Goal: Task Accomplishment & Management: Use online tool/utility

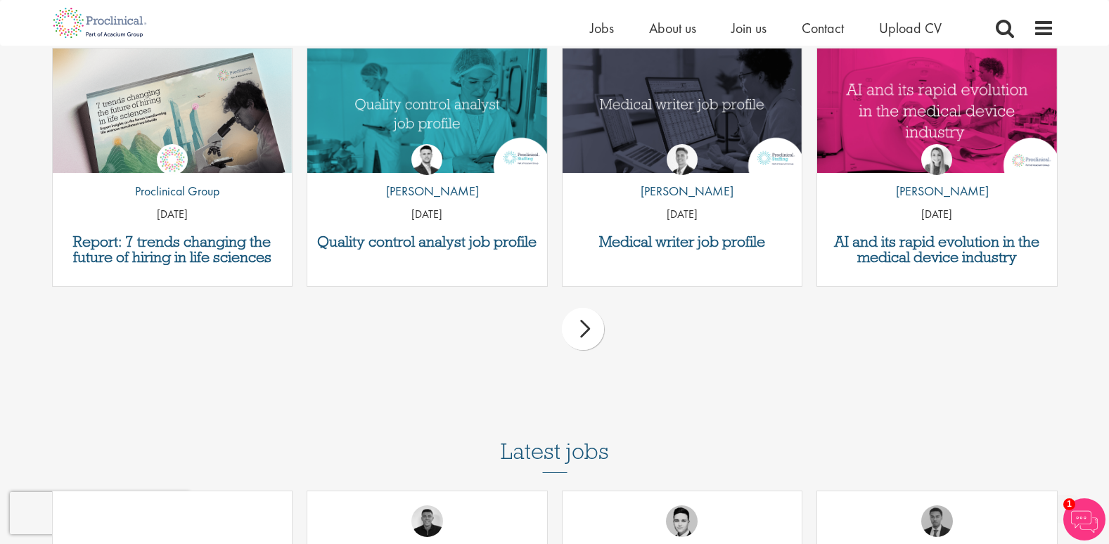
scroll to position [2110, 0]
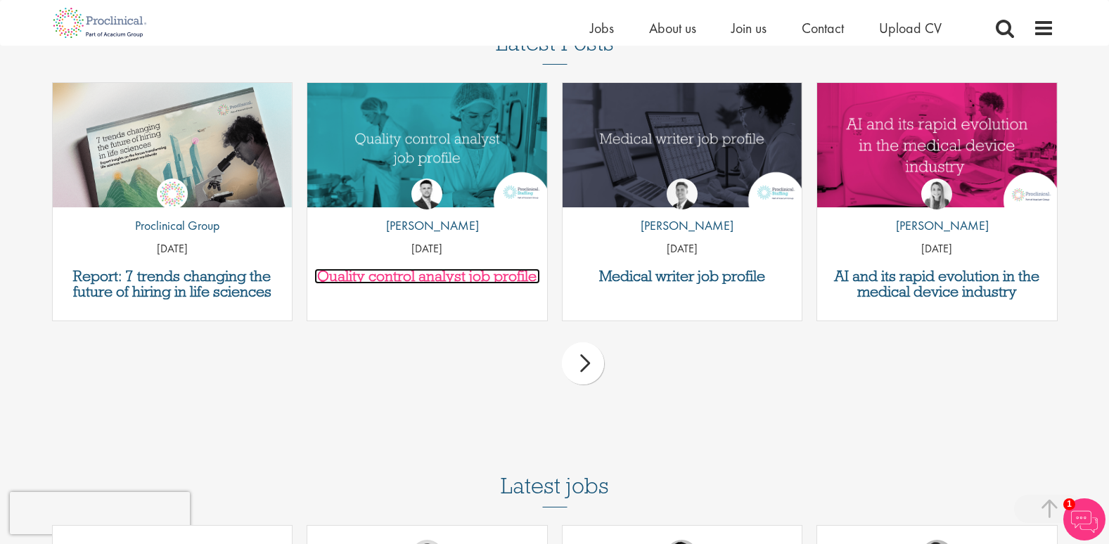
click at [340, 280] on h3 "Quality control analyst job profile" at bounding box center [427, 276] width 226 height 15
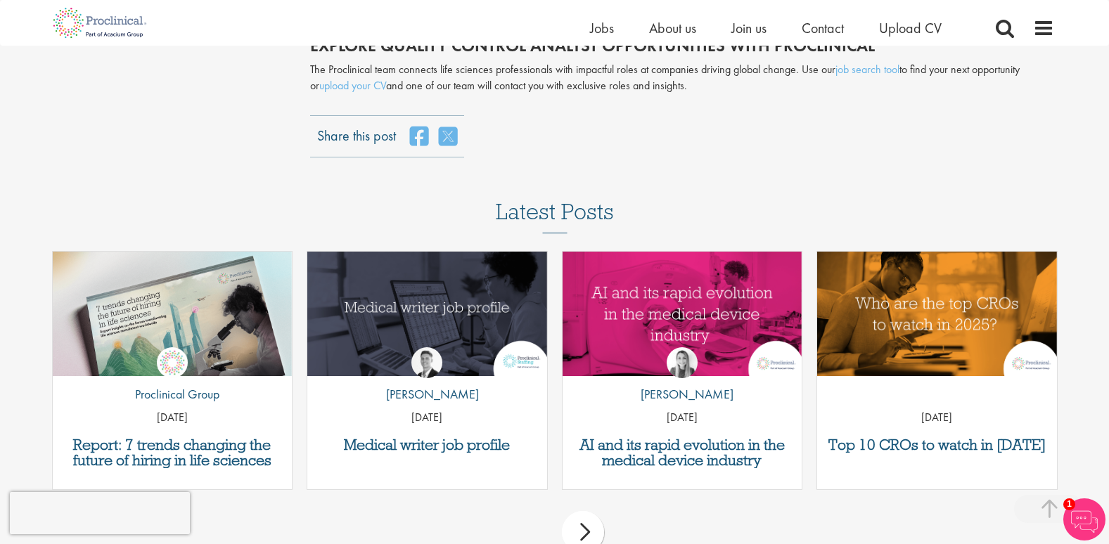
scroll to position [3165, 0]
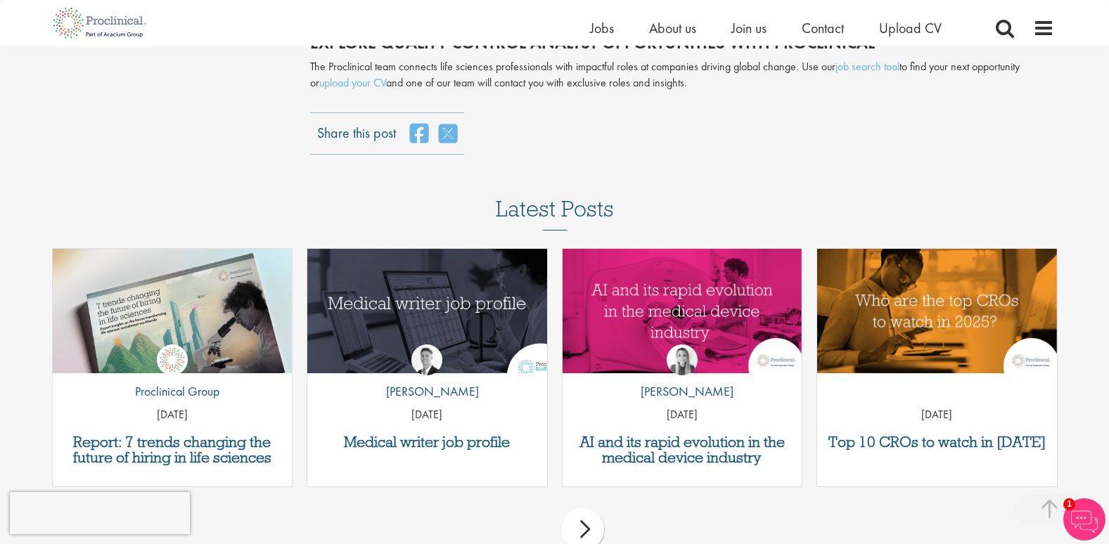
click at [401, 302] on img "Link to a post" at bounding box center [427, 310] width 288 height 149
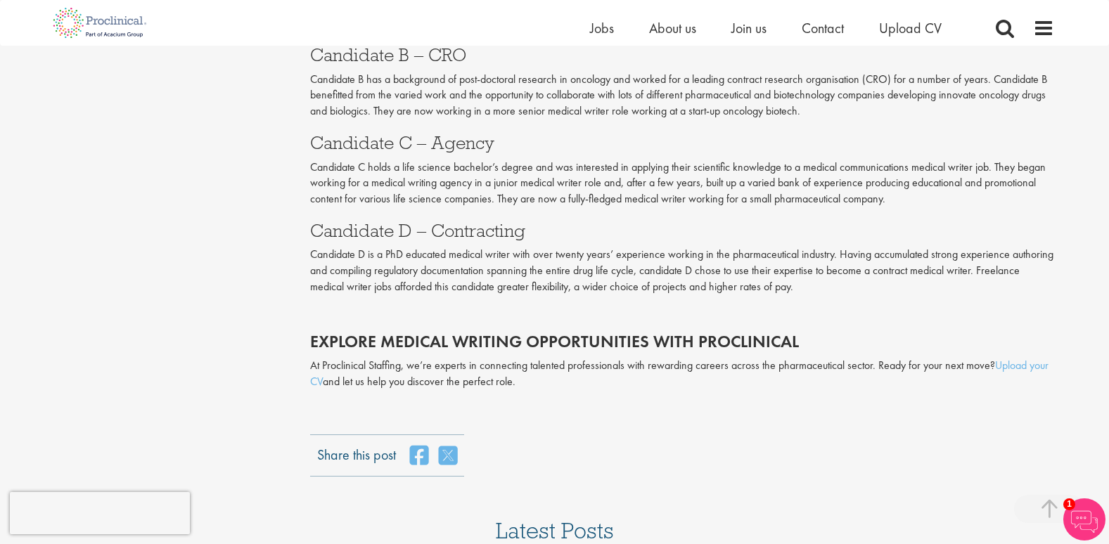
scroll to position [2673, 0]
click at [1036, 364] on link "Upload your CV" at bounding box center [679, 371] width 738 height 31
click at [594, 36] on span "Jobs" at bounding box center [602, 28] width 24 height 18
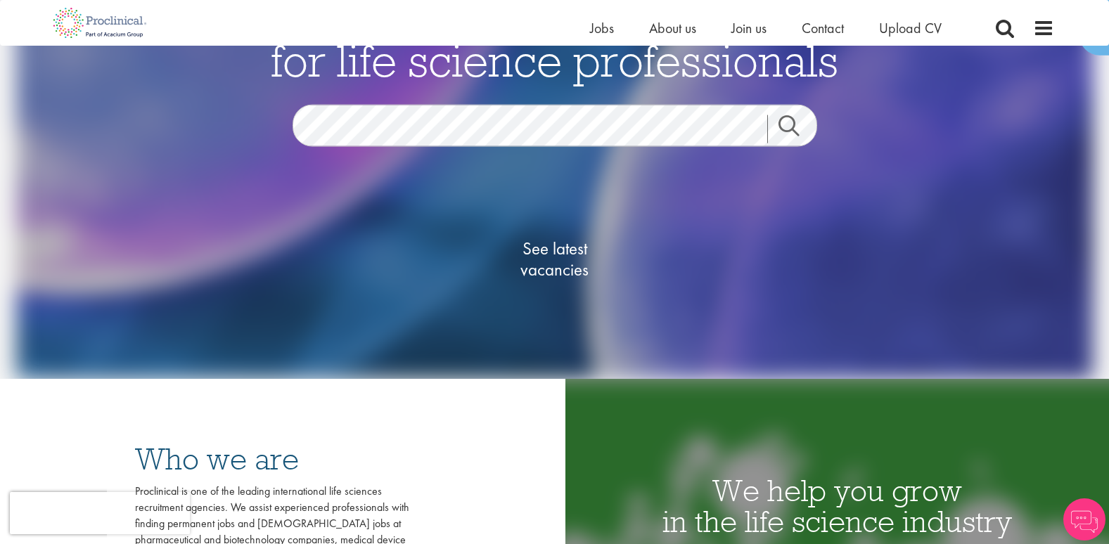
scroll to position [281, 0]
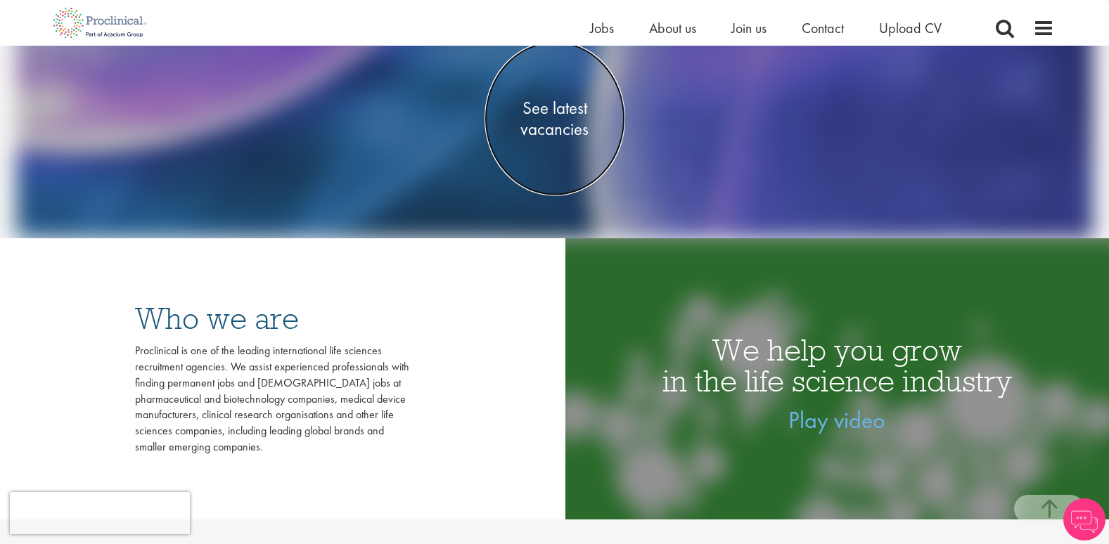
click at [562, 105] on span "See latest vacancies" at bounding box center [555, 118] width 141 height 42
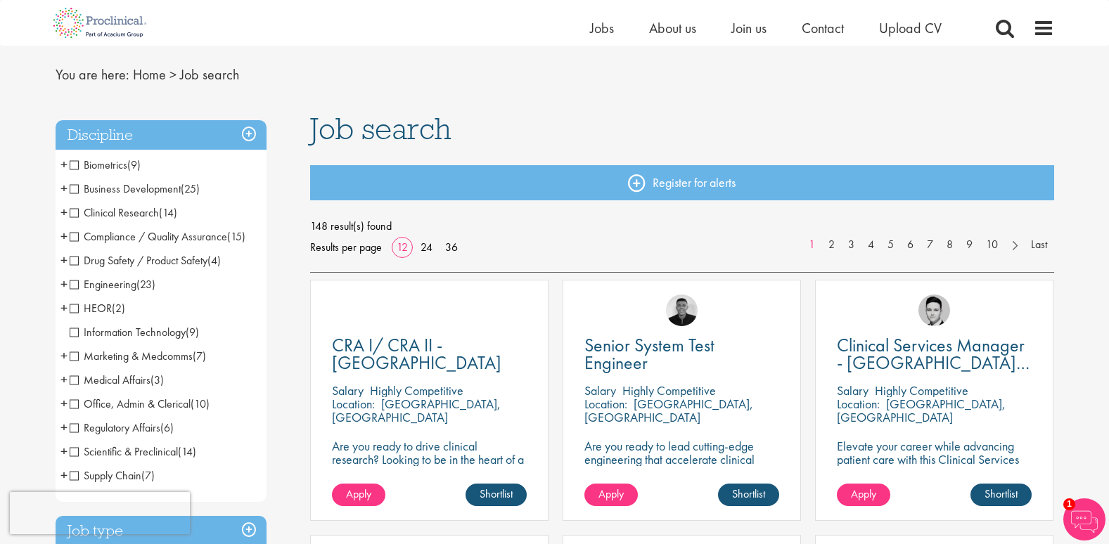
scroll to position [70, 0]
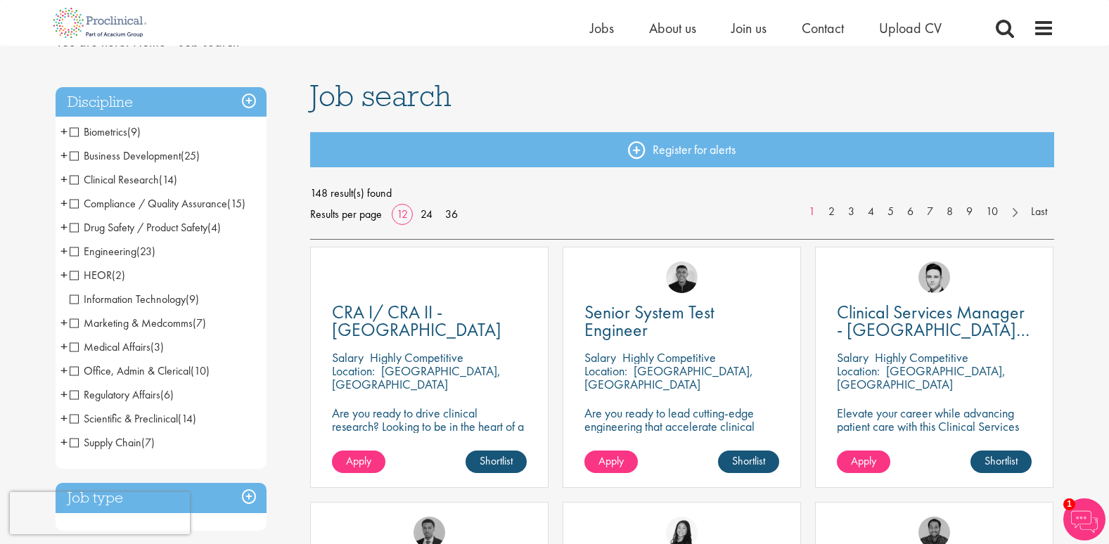
click at [69, 184] on li "Clinical Research (14) - + Clinical Research Associate (CRA) (2) Project/Study …" at bounding box center [161, 180] width 211 height 24
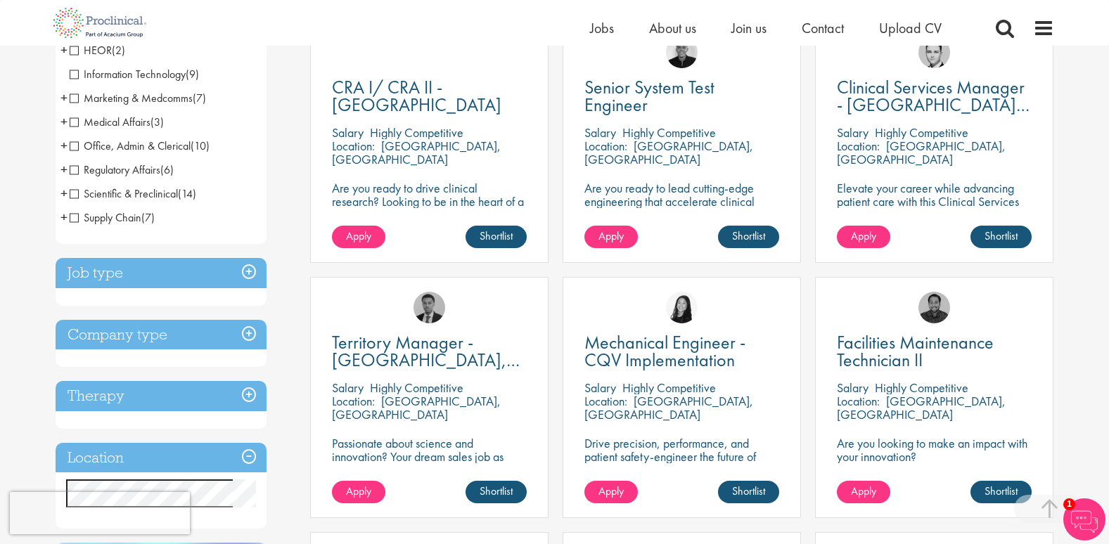
scroll to position [422, 0]
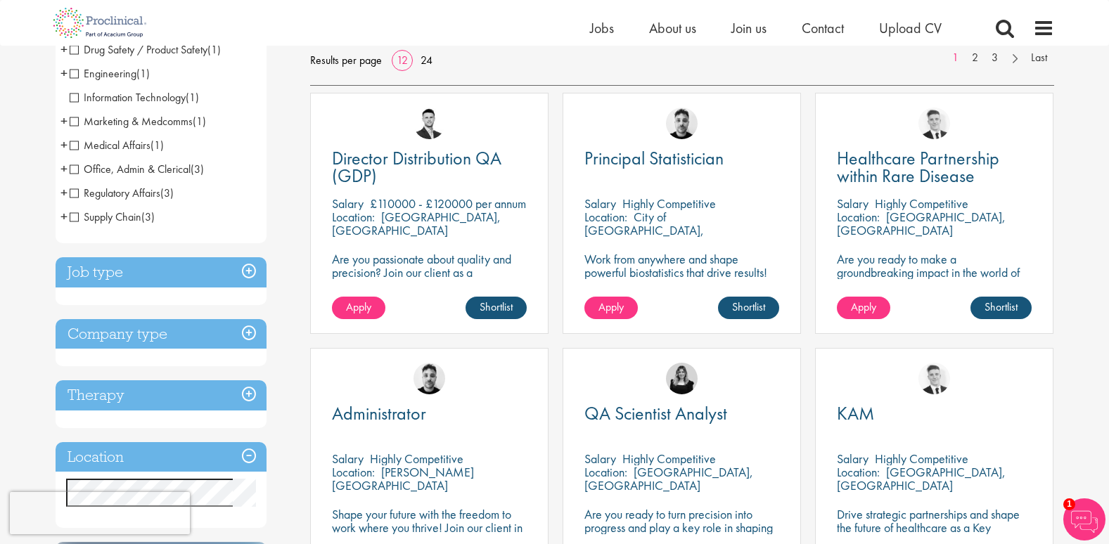
scroll to position [211, 0]
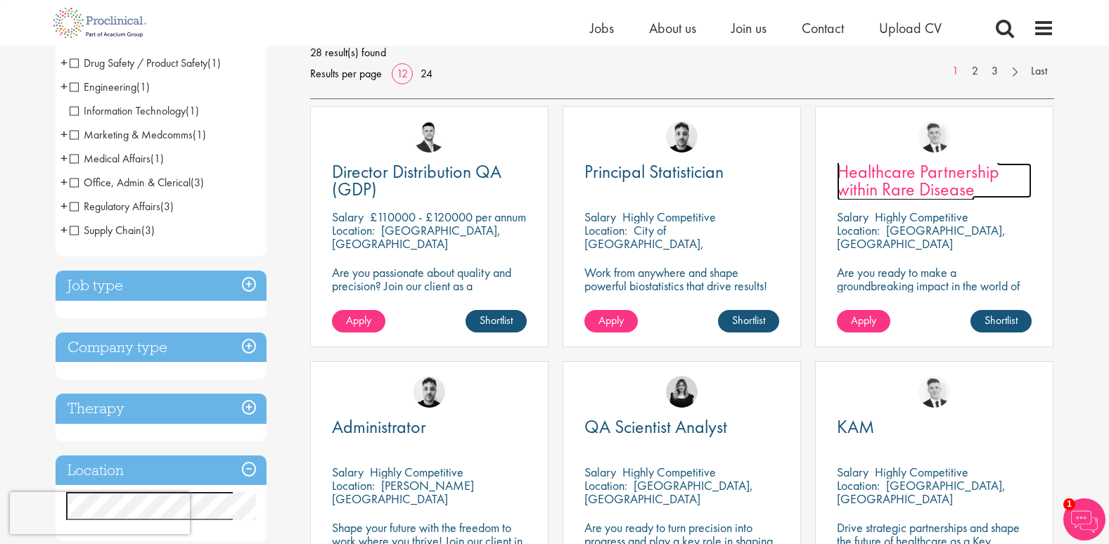
click at [921, 173] on span "Healthcare Partnership within Rare Disease" at bounding box center [918, 180] width 162 height 41
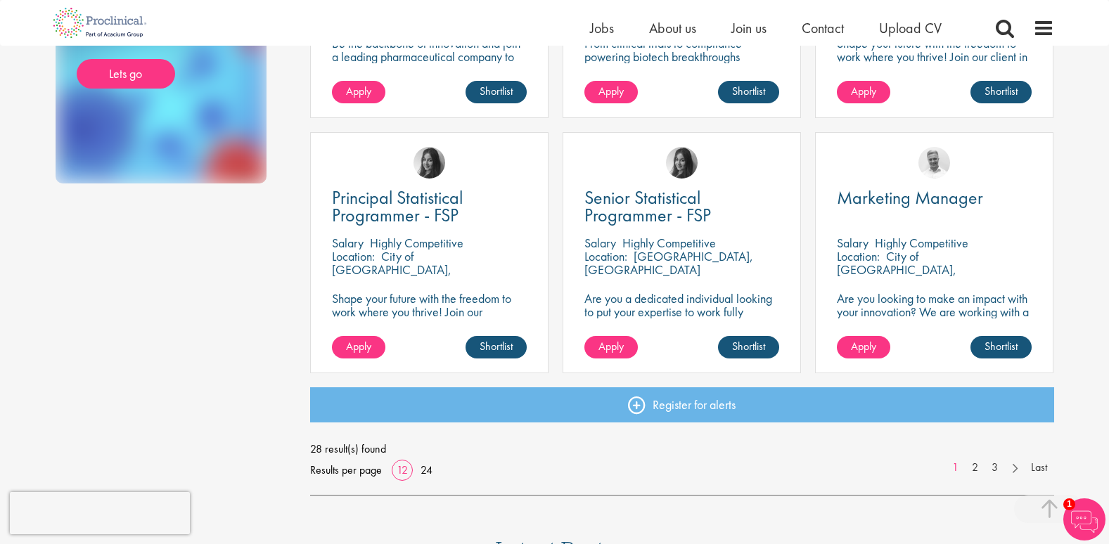
scroll to position [985, 0]
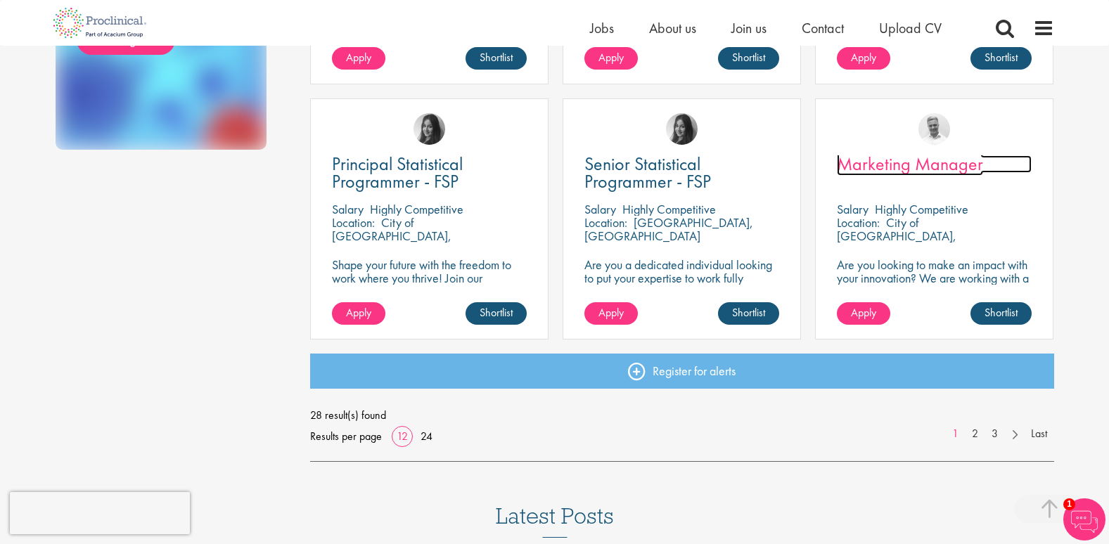
click at [904, 160] on span "Marketing Manager" at bounding box center [910, 164] width 146 height 24
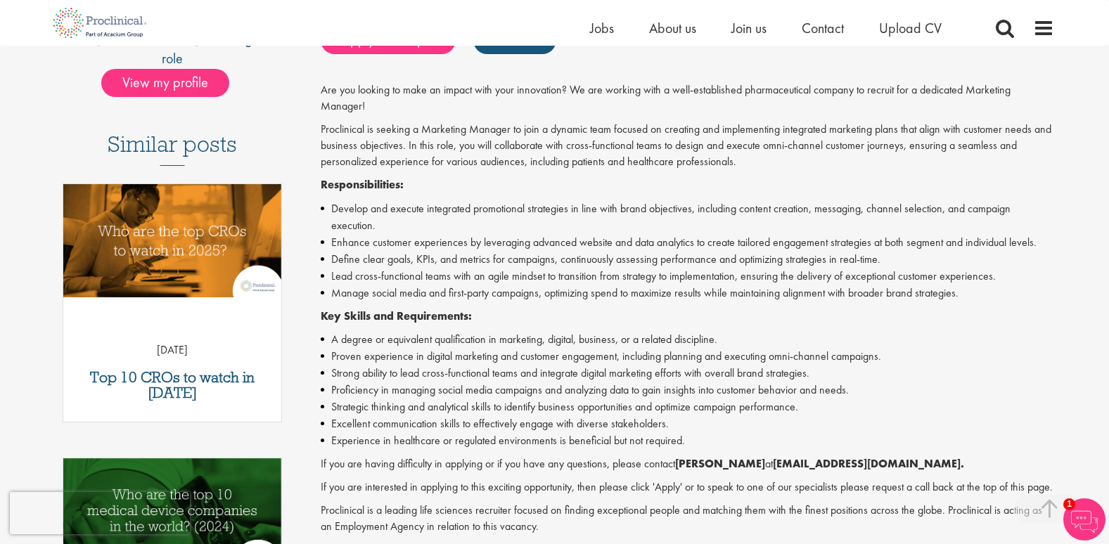
scroll to position [352, 0]
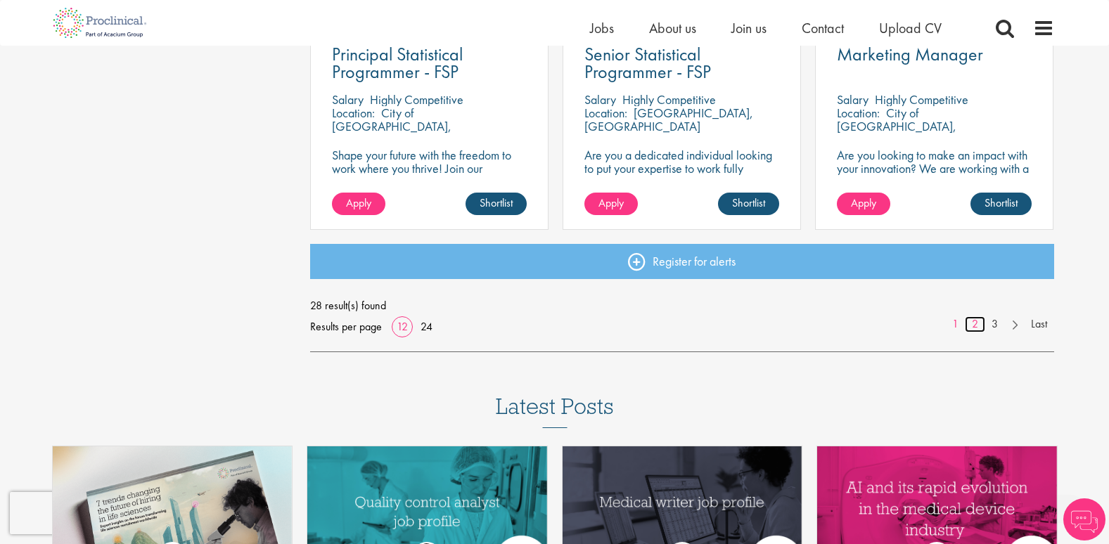
click at [968, 328] on link "2" at bounding box center [975, 324] width 20 height 16
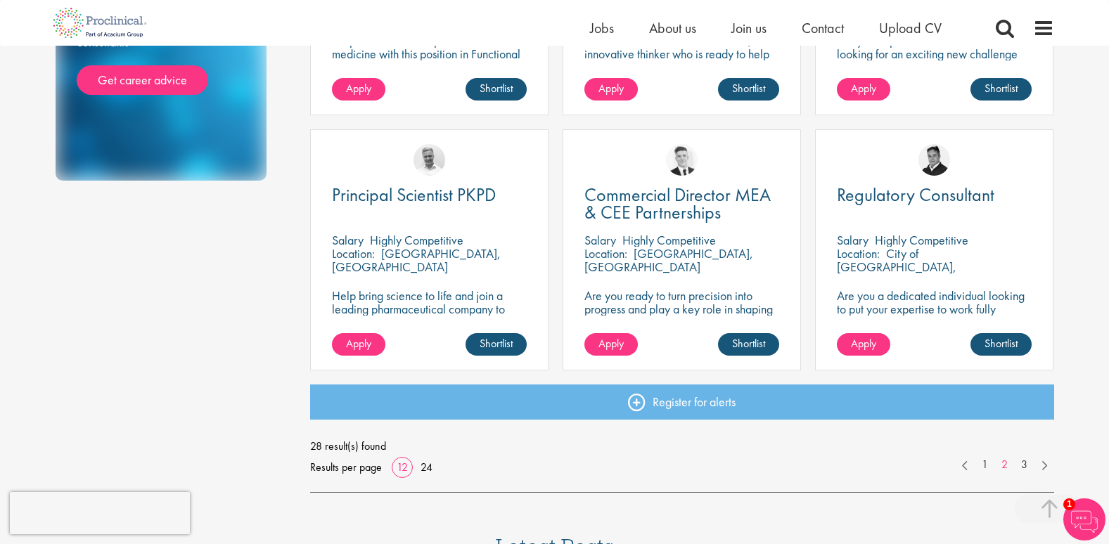
scroll to position [985, 0]
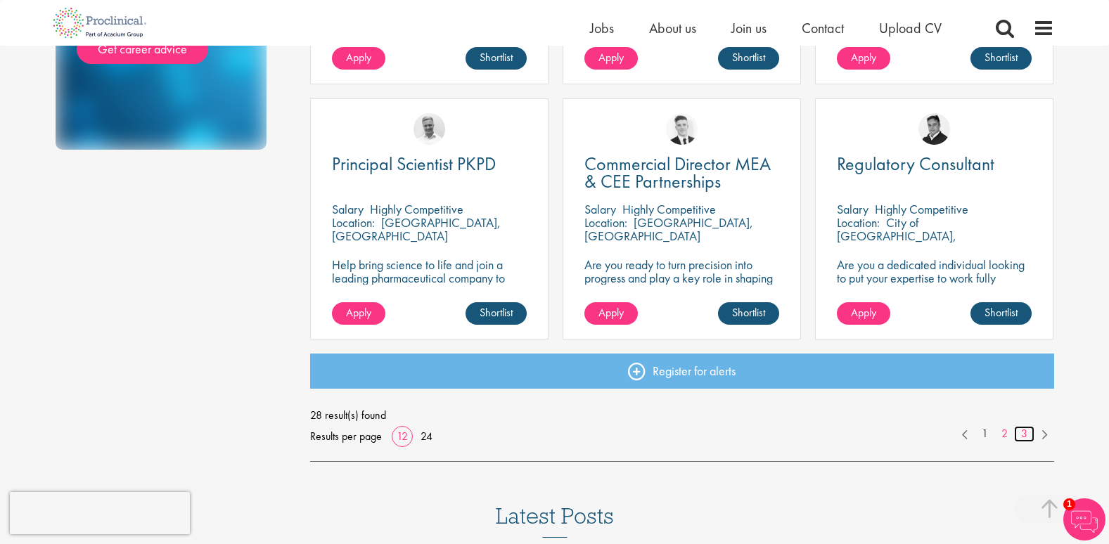
click at [1023, 438] on link "3" at bounding box center [1024, 434] width 20 height 16
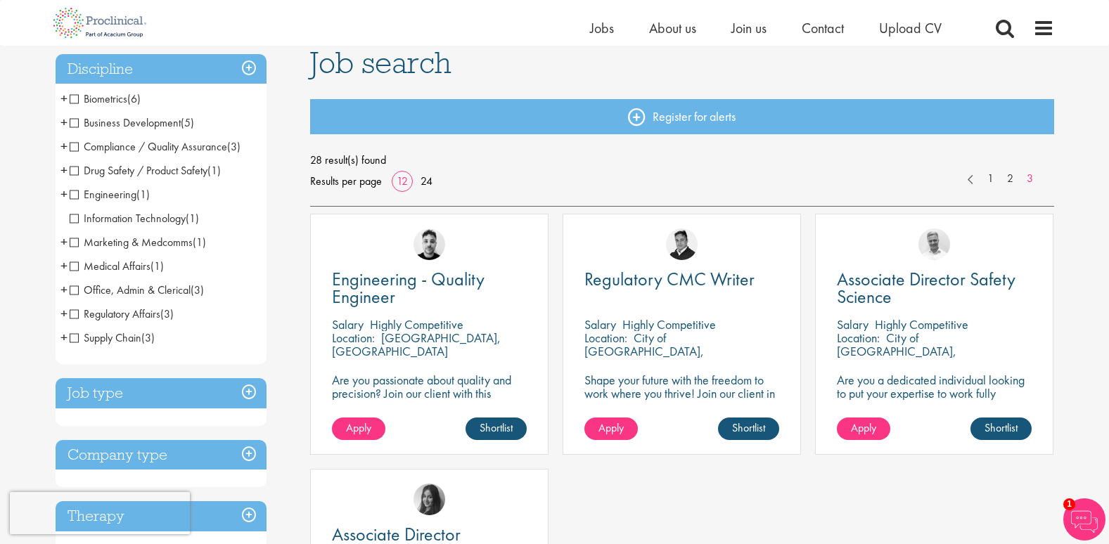
scroll to position [70, 0]
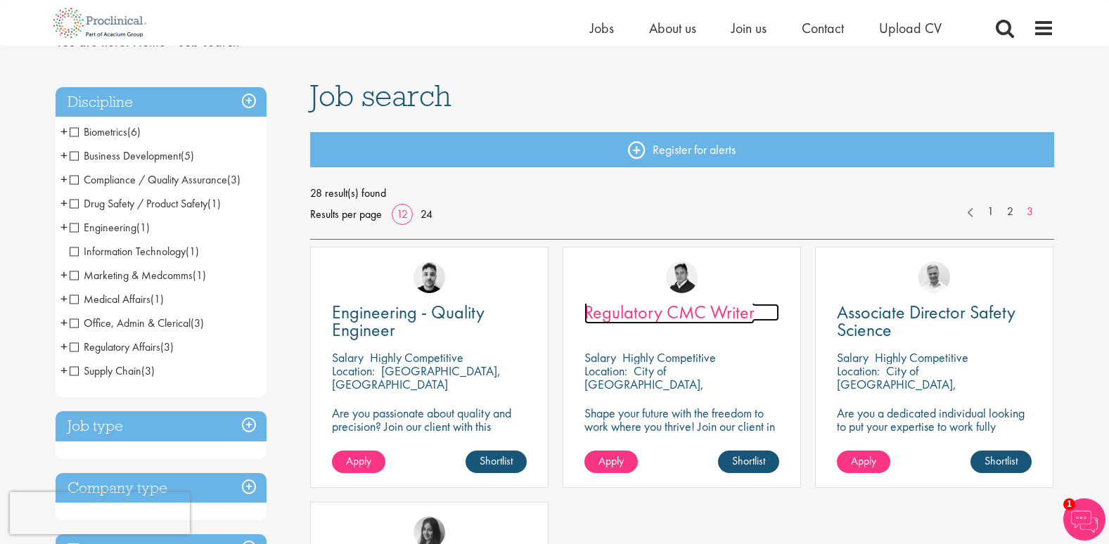
click at [740, 313] on span "Regulatory CMC Writer" at bounding box center [669, 312] width 170 height 24
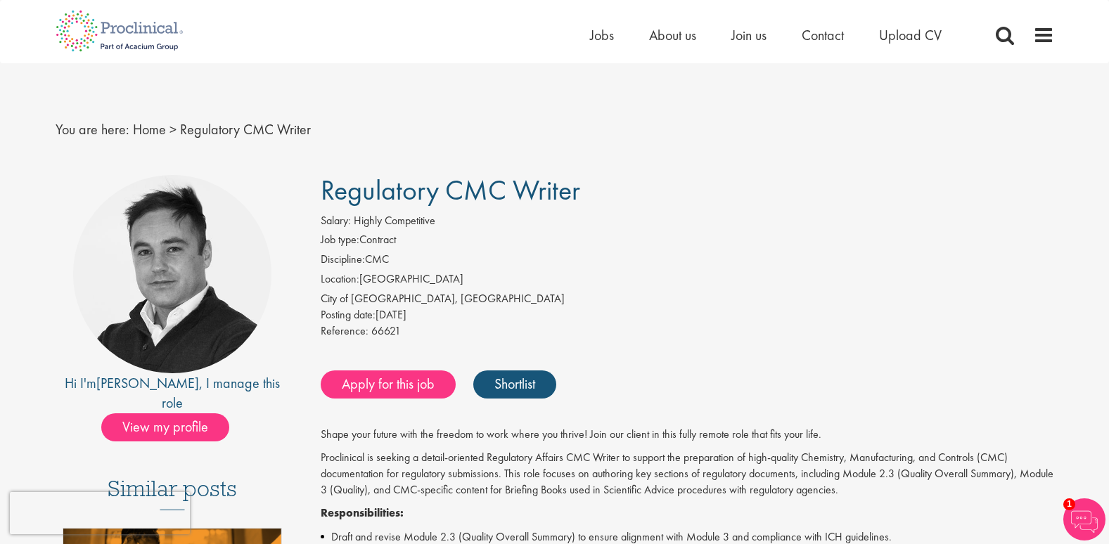
click at [734, 339] on div "Reference: 66621" at bounding box center [688, 334] width 734 height 20
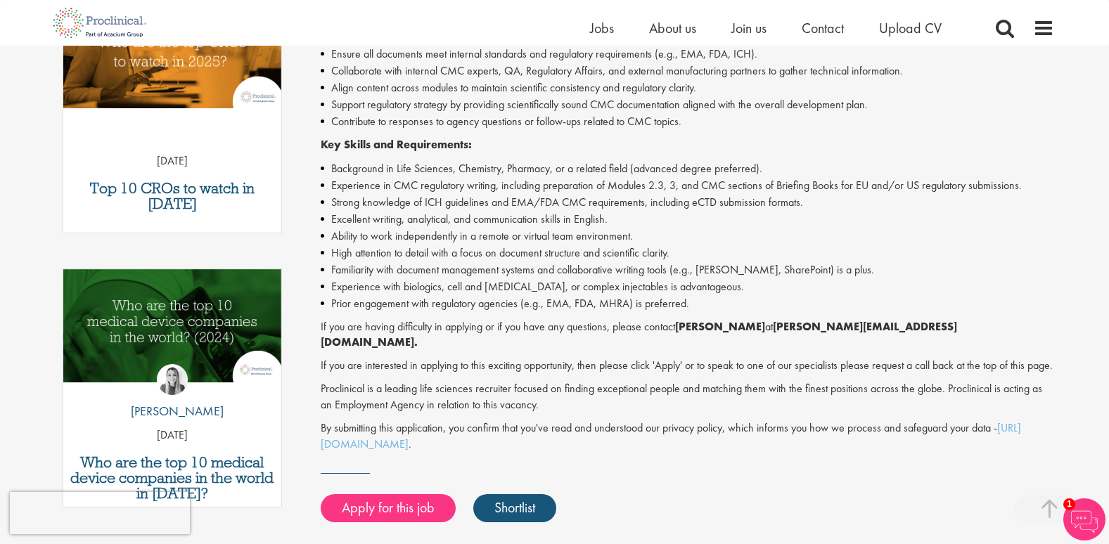
scroll to position [563, 0]
